Goal: Task Accomplishment & Management: Manage account settings

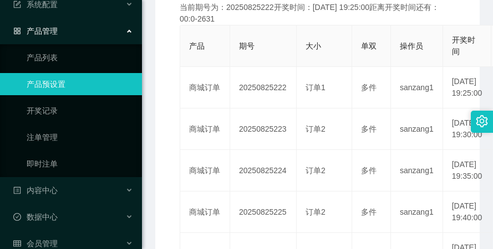
scroll to position [96, 0]
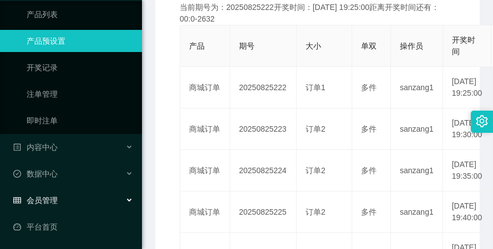
click at [75, 197] on div "会员管理" at bounding box center [71, 200] width 142 height 22
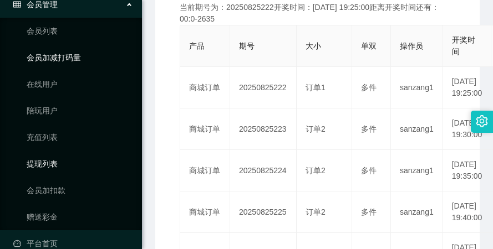
scroll to position [309, 0]
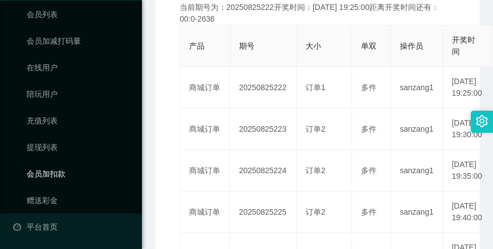
click at [75, 166] on link "会员加扣款" at bounding box center [80, 174] width 106 height 22
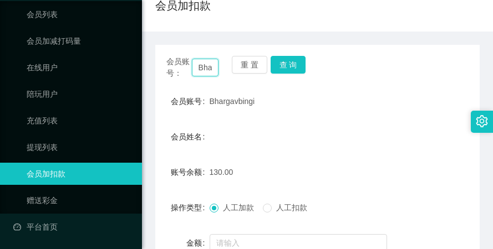
scroll to position [0, 32]
drag, startPoint x: 199, startPoint y: 65, endPoint x: 219, endPoint y: 64, distance: 20.0
click at [219, 64] on div "会员账号： Bhargavbingi 重 置 查 询" at bounding box center [317, 67] width 324 height 23
paste input "Nicole25"
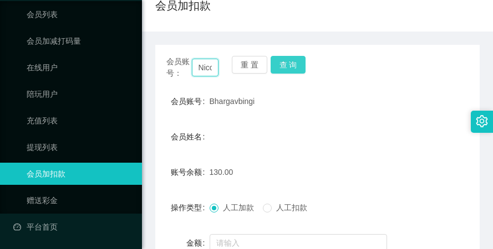
scroll to position [0, 17]
type input "Nicole25"
drag, startPoint x: 288, startPoint y: 66, endPoint x: 290, endPoint y: 76, distance: 10.8
click at [288, 66] on button "查 询" at bounding box center [287, 65] width 35 height 18
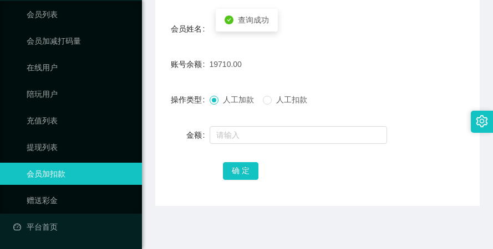
scroll to position [207, 0]
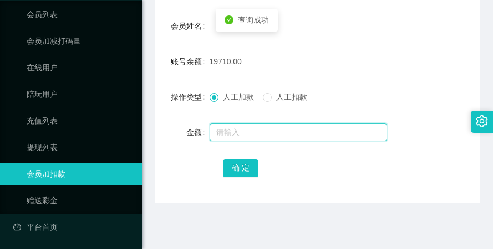
click at [286, 135] on input "text" at bounding box center [297, 133] width 177 height 18
type input "8"
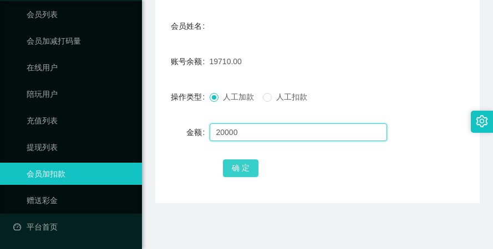
type input "20000"
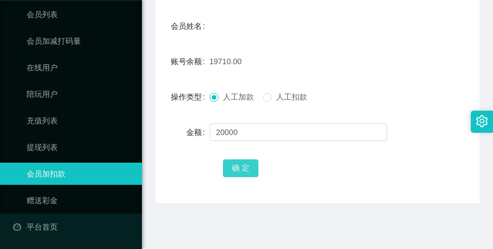
click at [238, 167] on button "确 定" at bounding box center [240, 169] width 35 height 18
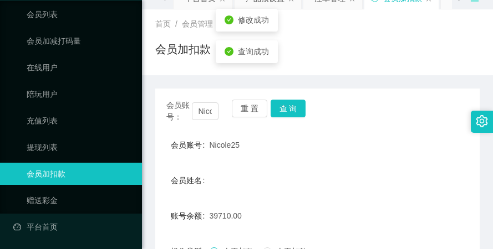
scroll to position [41, 0]
